Goal: Navigation & Orientation: Find specific page/section

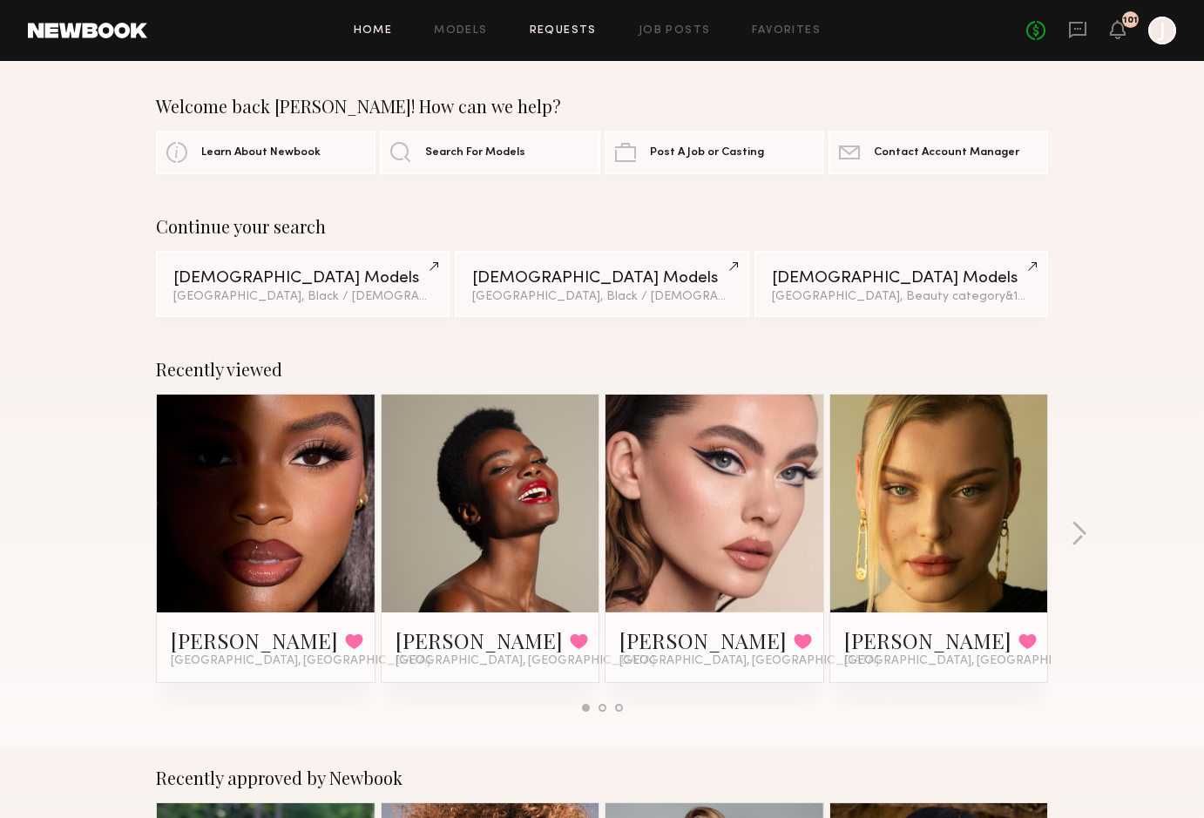
click at [550, 30] on link "Requests" at bounding box center [563, 30] width 67 height 11
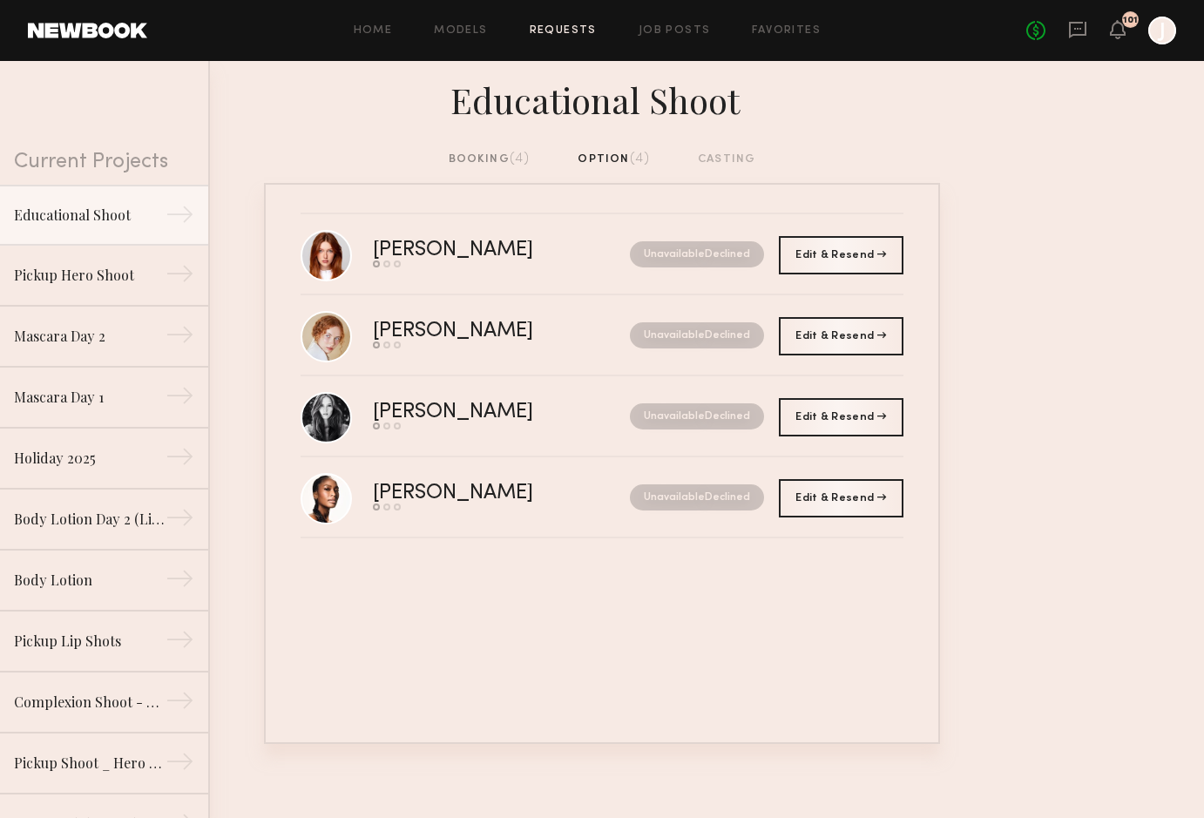
click at [468, 160] on div "booking (4)" at bounding box center [490, 159] width 82 height 19
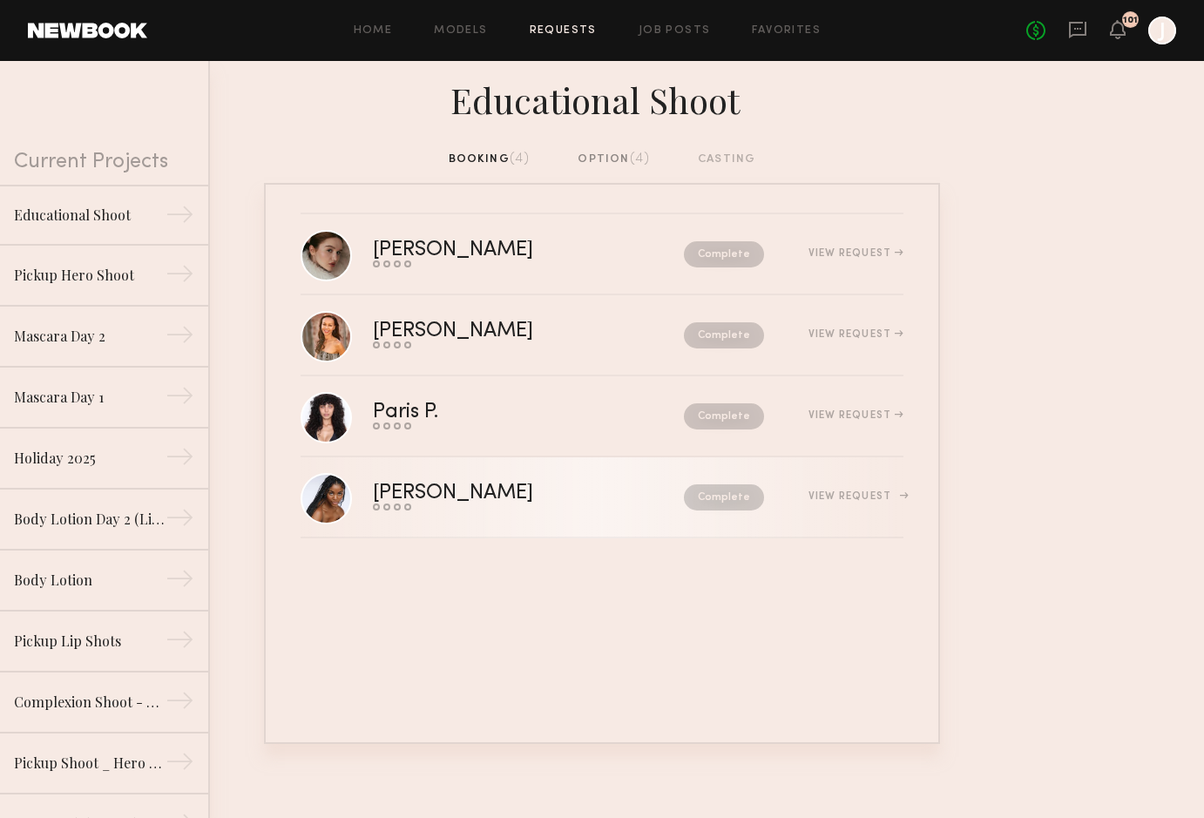
click at [491, 495] on div "[PERSON_NAME]" at bounding box center [491, 494] width 236 height 20
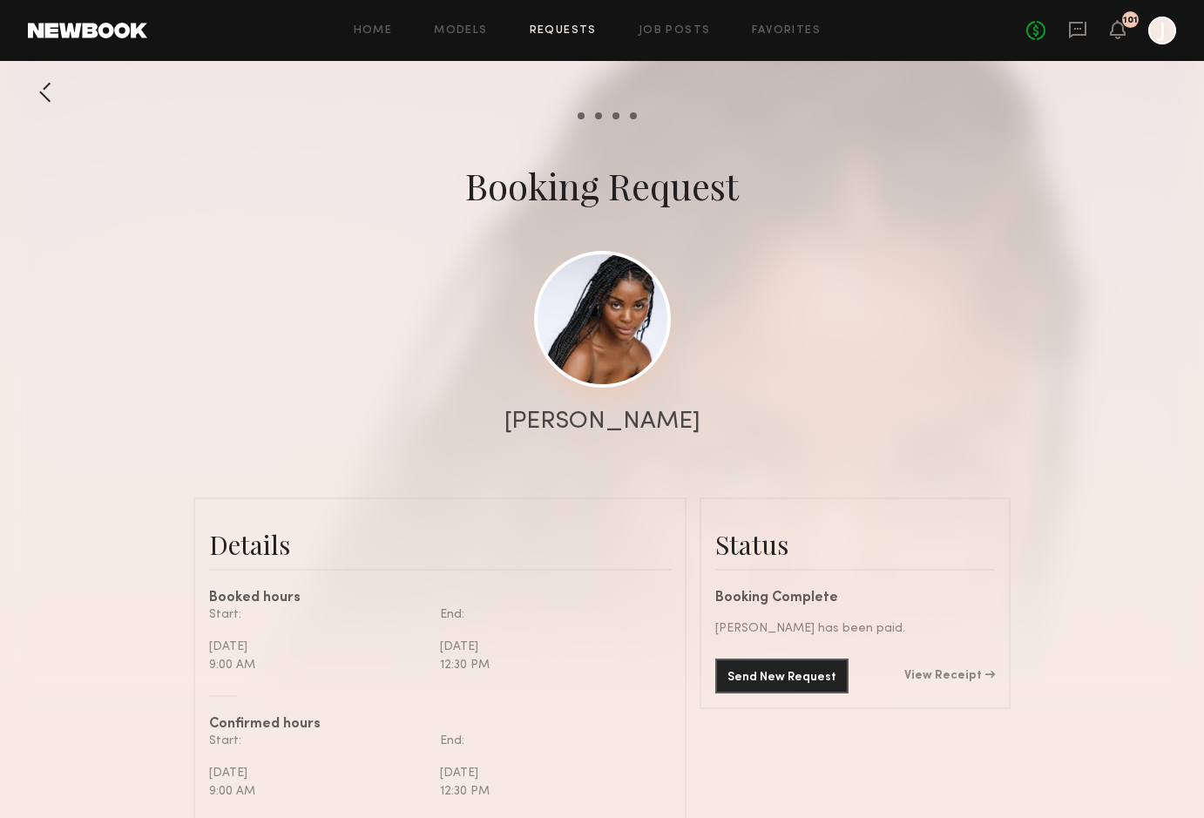
click at [628, 342] on link at bounding box center [602, 319] width 137 height 137
